Goal: Task Accomplishment & Management: Manage account settings

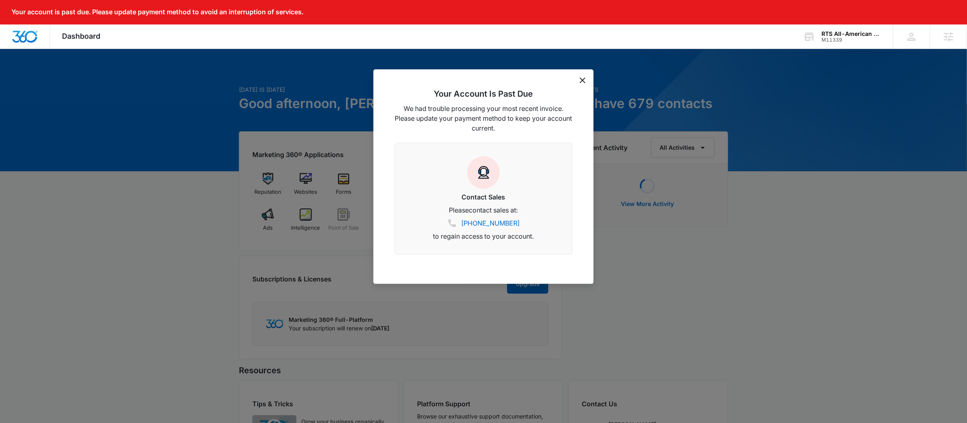
click at [590, 79] on div "Your Account Is Past Due We had trouble processing your most recent invoice. Pl…" at bounding box center [483, 176] width 220 height 214
click at [586, 81] on div "Your Account Is Past Due We had trouble processing your most recent invoice. Pl…" at bounding box center [483, 176] width 220 height 214
click at [584, 82] on icon "dismiss this dialog" at bounding box center [583, 80] width 6 height 6
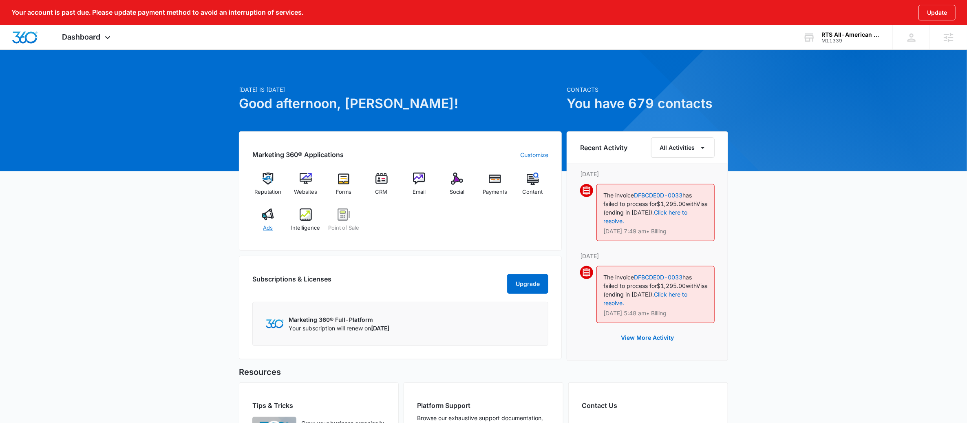
click at [266, 219] on img at bounding box center [268, 214] width 12 height 12
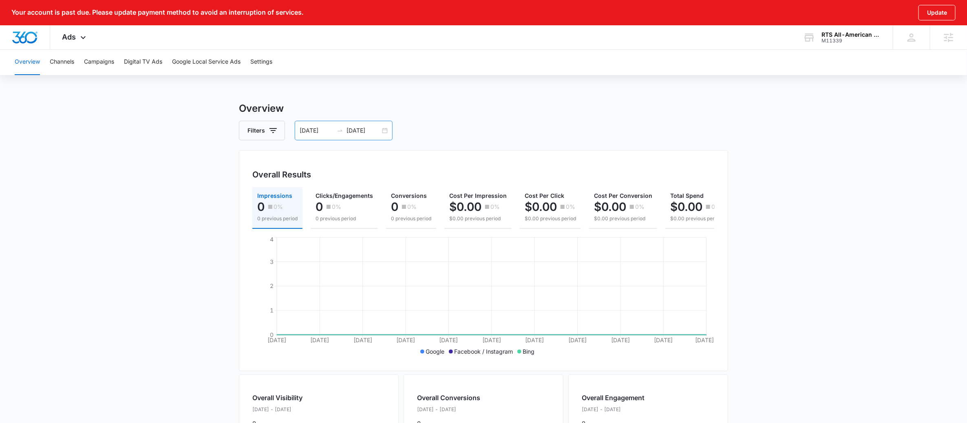
click at [382, 134] on div "07/12/2025 08/11/2025" at bounding box center [344, 131] width 98 height 20
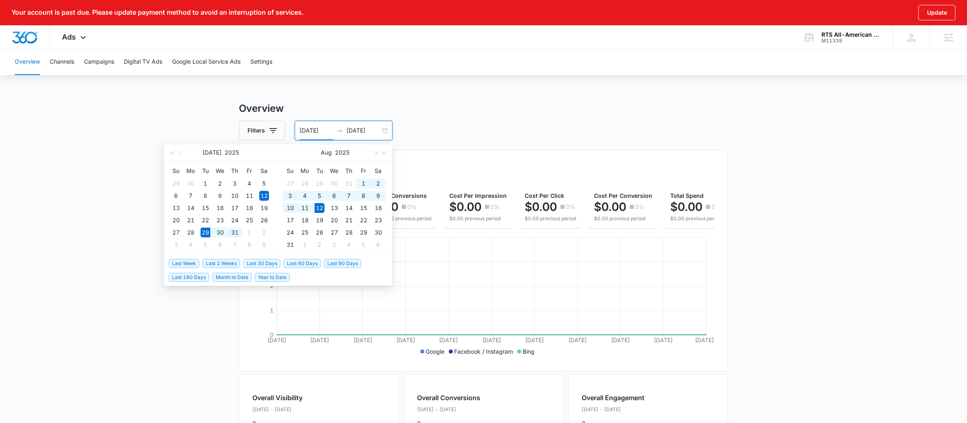
click at [222, 261] on span "Last 2 Weeks" at bounding box center [222, 263] width 38 height 9
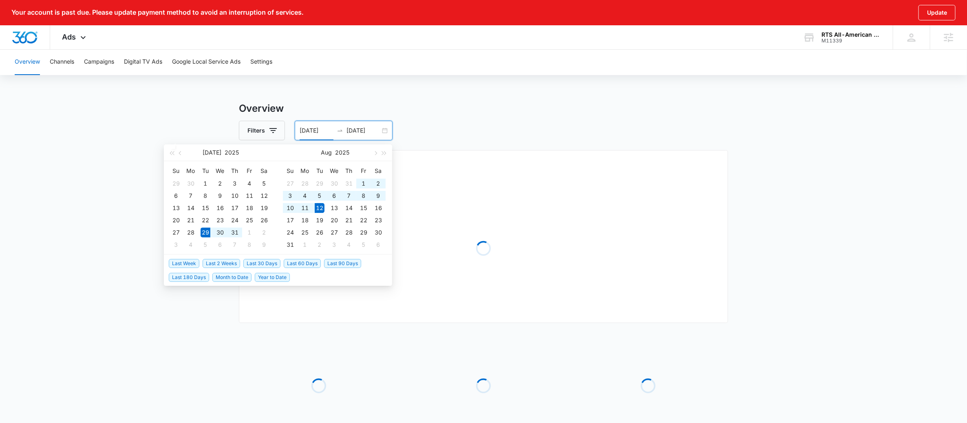
type input "07/29/2025"
type input "08/12/2025"
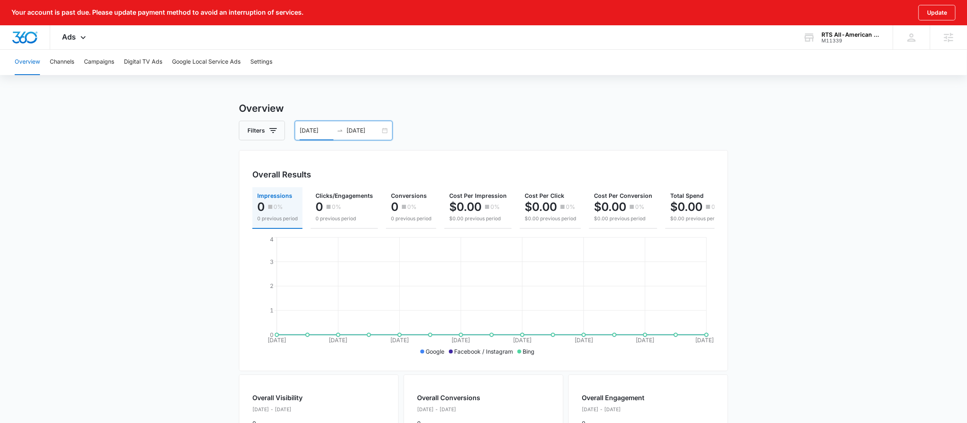
click at [175, 248] on main "Overview Filters 07/29/2025 08/12/2025 Overall Results Impressions 0 0% 0 previ…" at bounding box center [483, 383] width 967 height 565
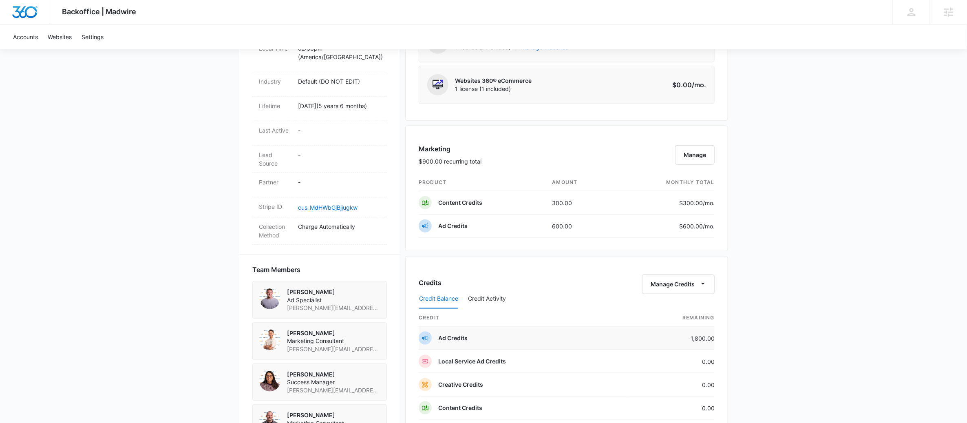
scroll to position [396, 0]
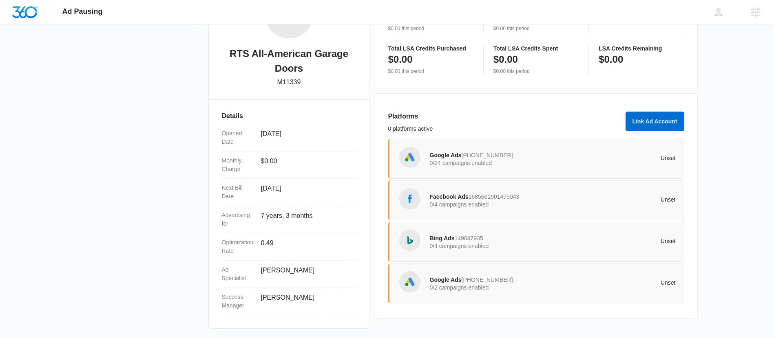
scroll to position [167, 0]
click at [540, 164] on p "0/24 campaigns enabled" at bounding box center [491, 163] width 123 height 6
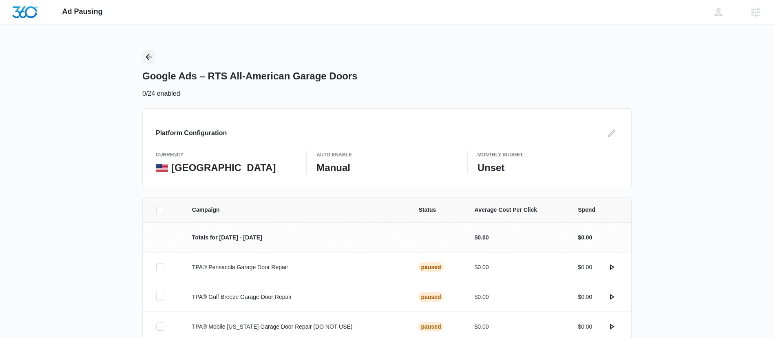
click at [149, 59] on icon "Back" at bounding box center [149, 57] width 10 height 10
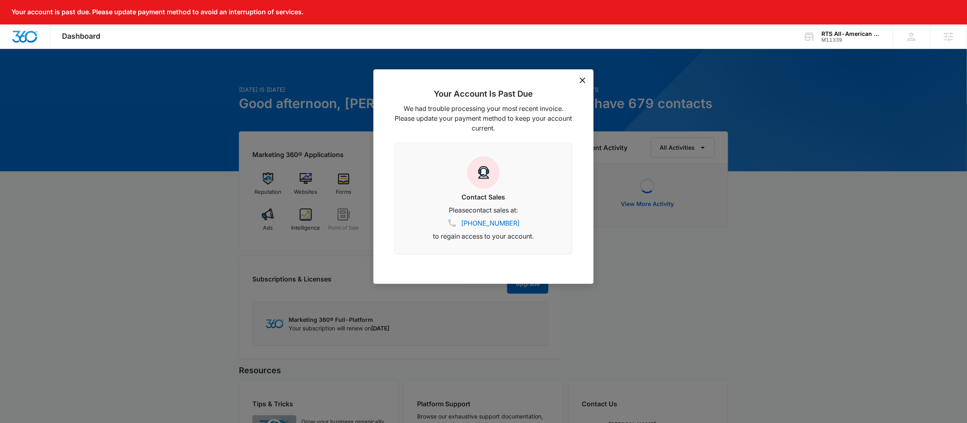
click at [583, 84] on div "Your Account Is Past Due We had trouble processing your most recent invoice. Pl…" at bounding box center [483, 176] width 220 height 214
click at [581, 80] on icon "dismiss this dialog" at bounding box center [583, 80] width 6 height 6
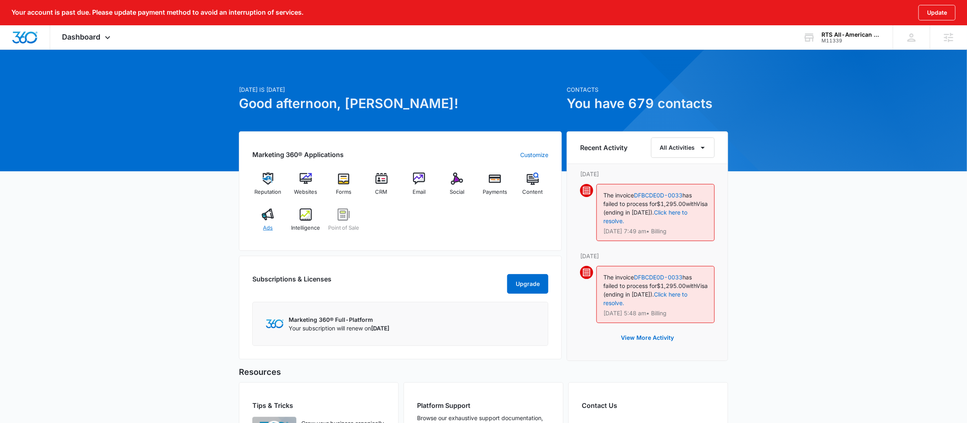
click at [266, 221] on div "Ads" at bounding box center [267, 222] width 31 height 29
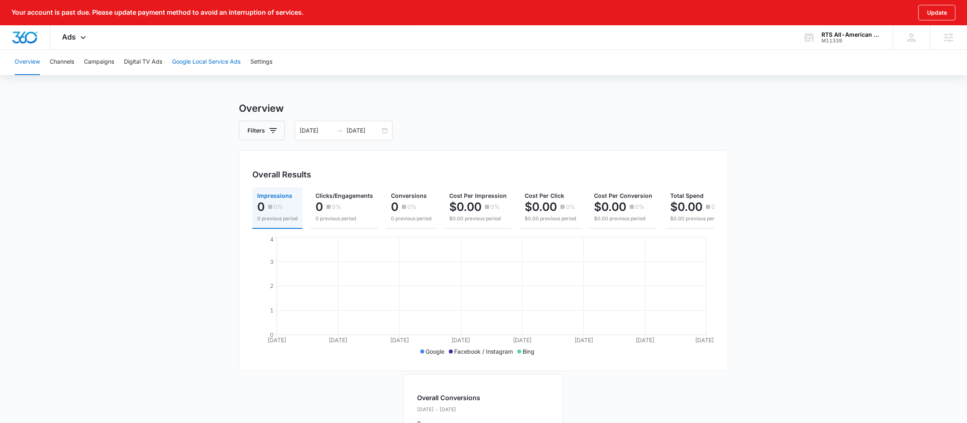
click at [209, 56] on button "Google Local Service Ads" at bounding box center [206, 62] width 68 height 26
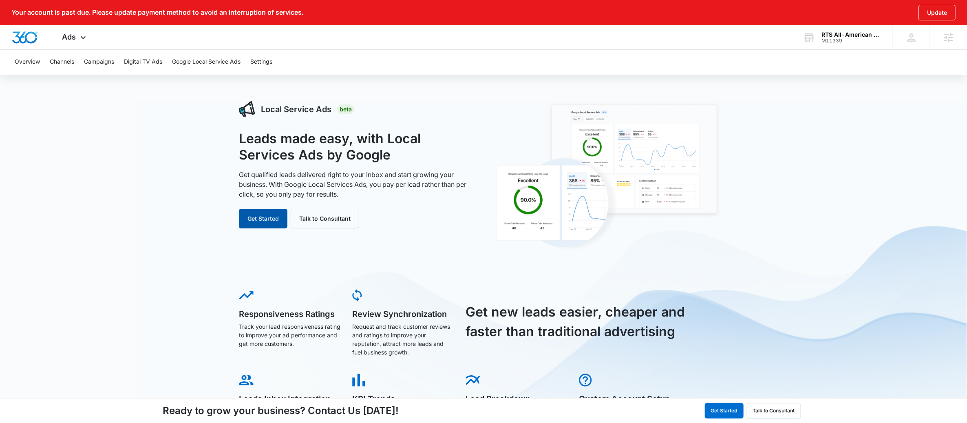
click at [266, 215] on button "Get Started" at bounding box center [263, 219] width 49 height 20
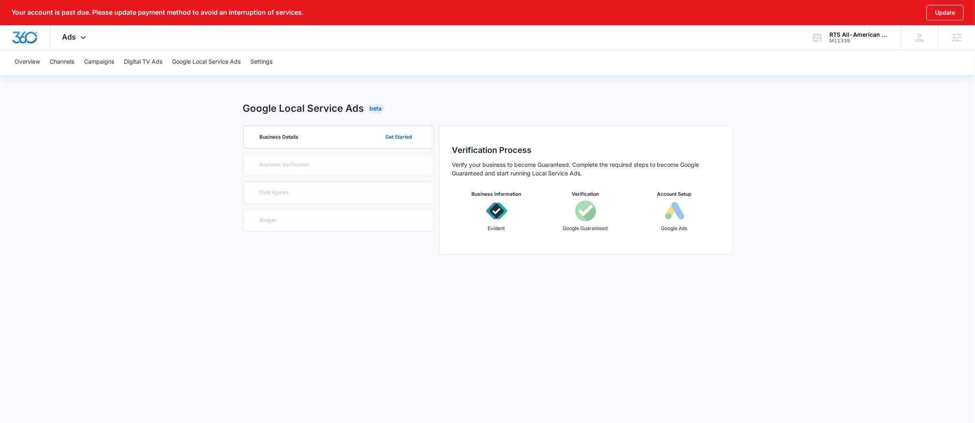
click at [141, 237] on main "Google Local Service Ads Beta Business Details Get Started Business Verificatio…" at bounding box center [487, 182] width 975 height 163
click at [255, 338] on body "Your account is past due. Please update payment method to avoid an interruption…" at bounding box center [487, 211] width 975 height 423
click at [70, 40] on span "Ads" at bounding box center [69, 37] width 14 height 9
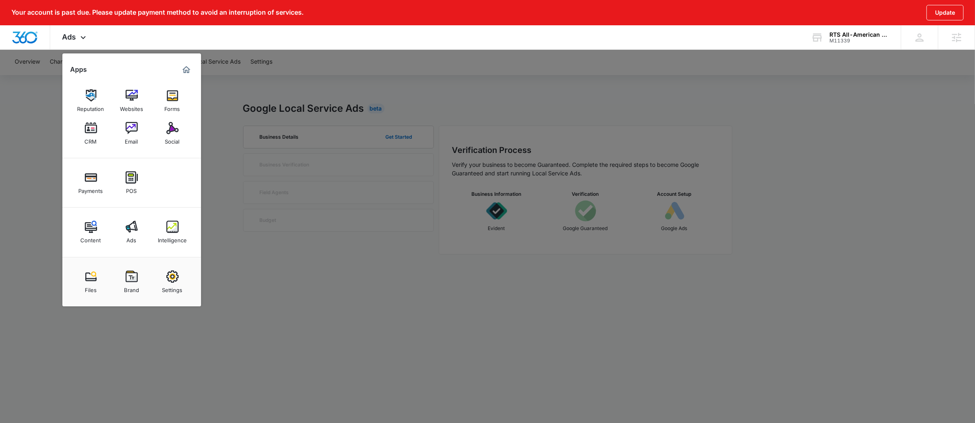
click at [92, 234] on div "Content" at bounding box center [91, 238] width 20 height 11
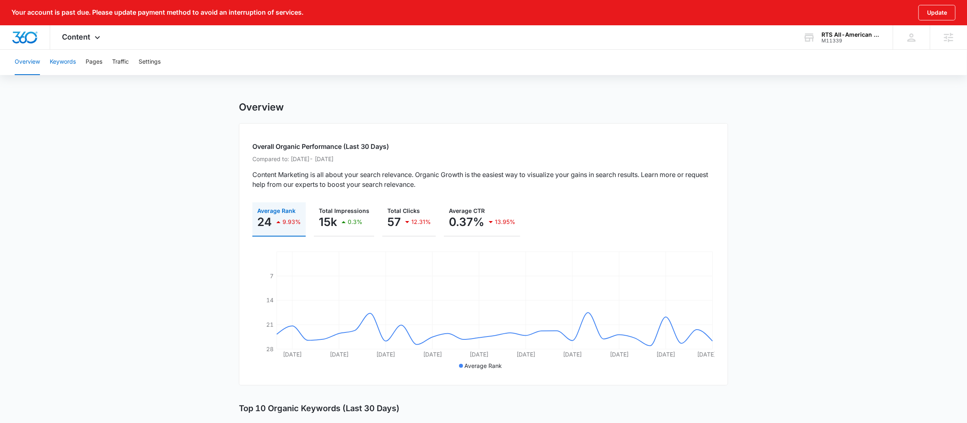
click at [55, 57] on button "Keywords" at bounding box center [63, 62] width 26 height 26
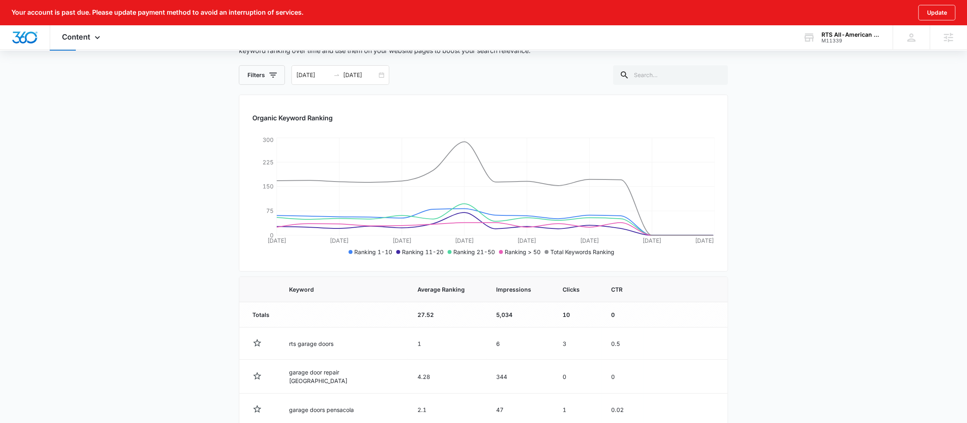
scroll to position [91, 0]
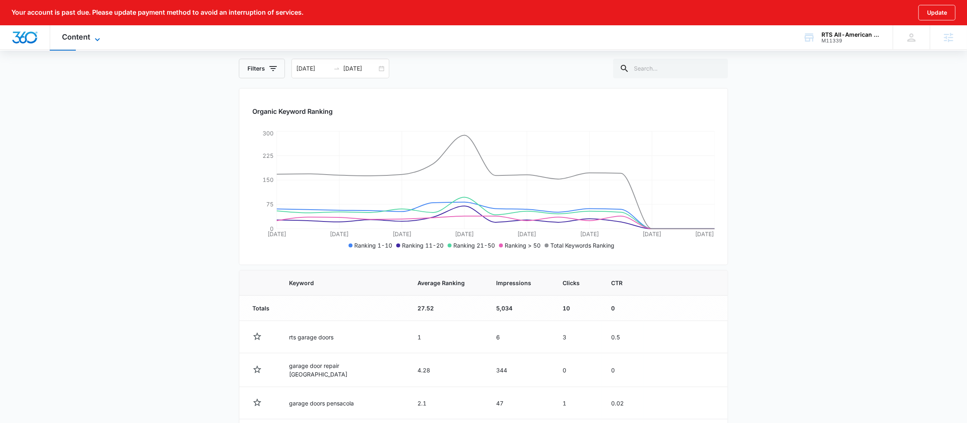
click at [77, 35] on span "Content" at bounding box center [76, 37] width 28 height 9
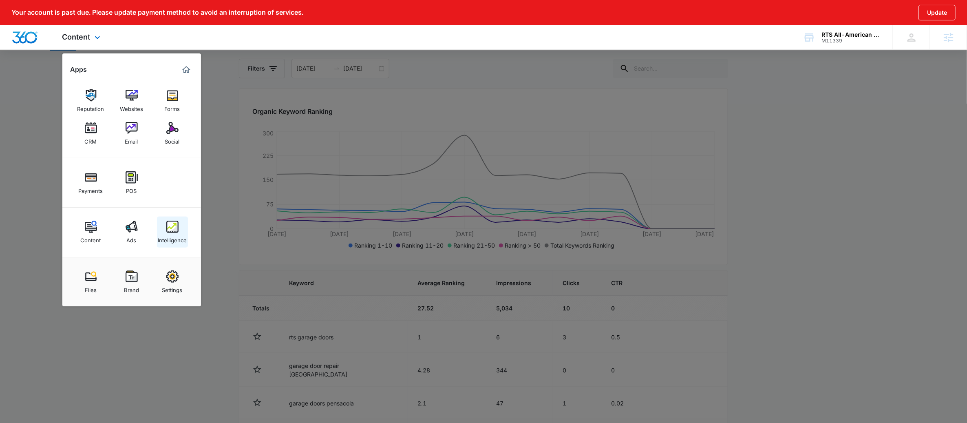
click at [166, 232] on img at bounding box center [172, 227] width 12 height 12
